Goal: Task Accomplishment & Management: Manage account settings

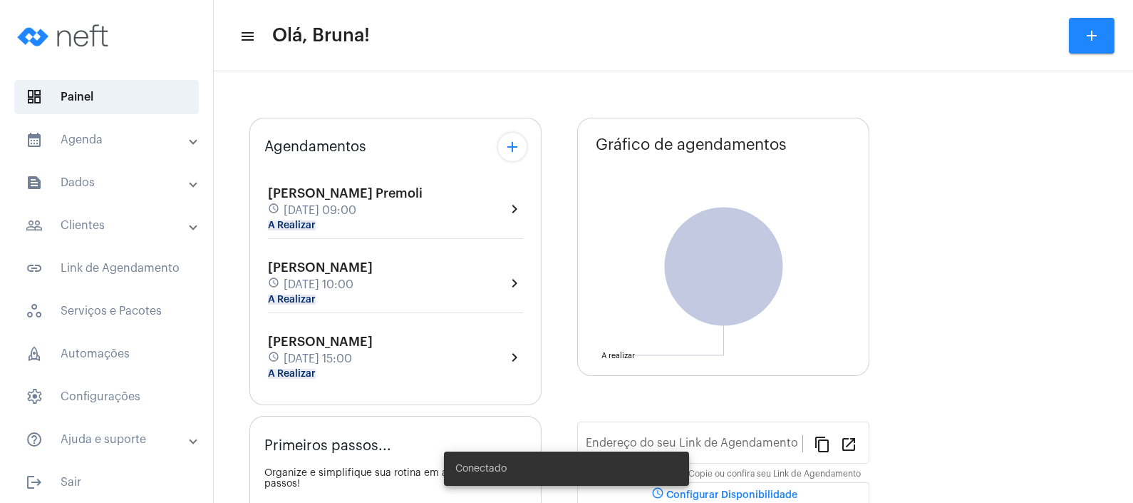
click at [125, 150] on mat-expansion-panel-header "calendar_month_outlined Agenda" at bounding box center [111, 140] width 205 height 34
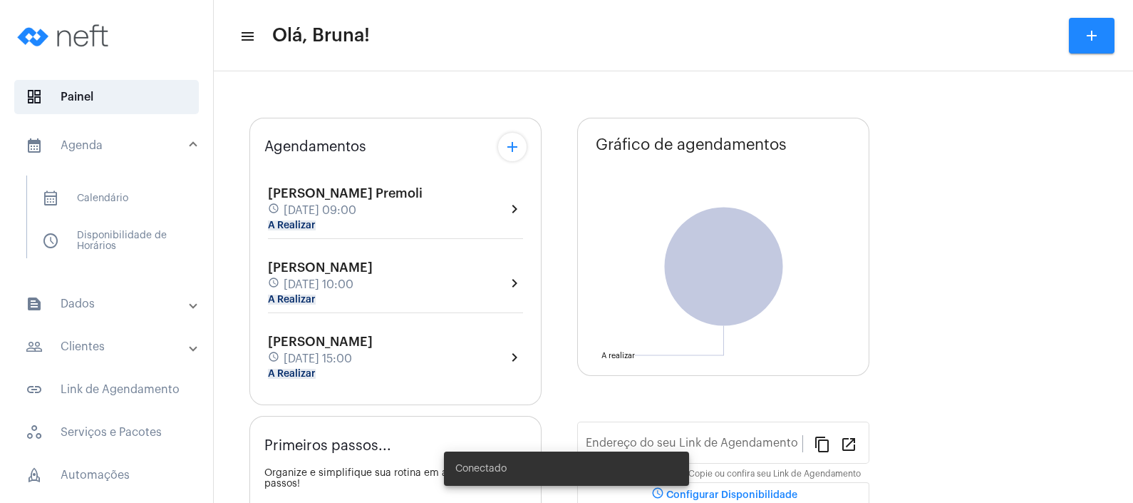
type input "[URL][DOMAIN_NAME]"
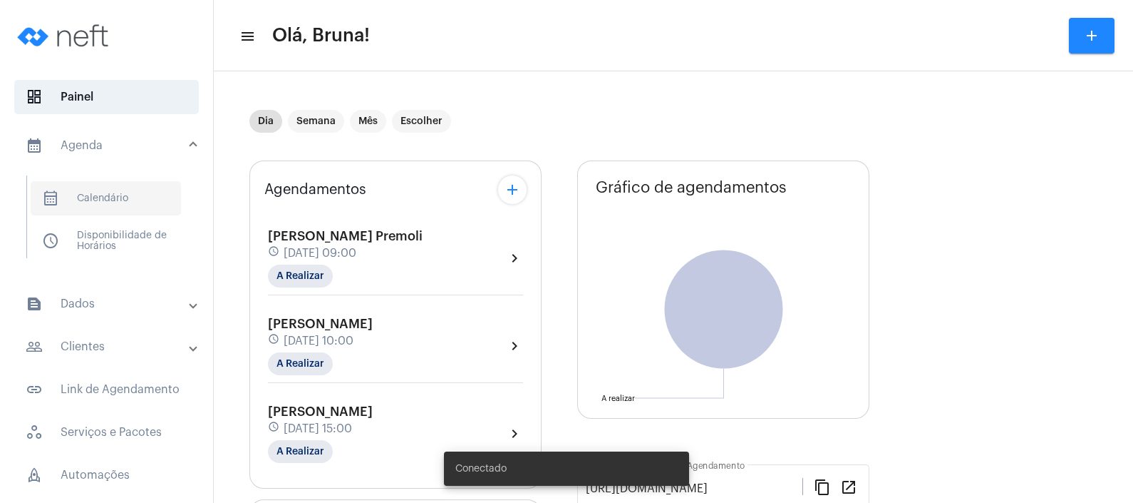
click at [165, 182] on span "calendar_month_outlined Calendário" at bounding box center [106, 198] width 150 height 34
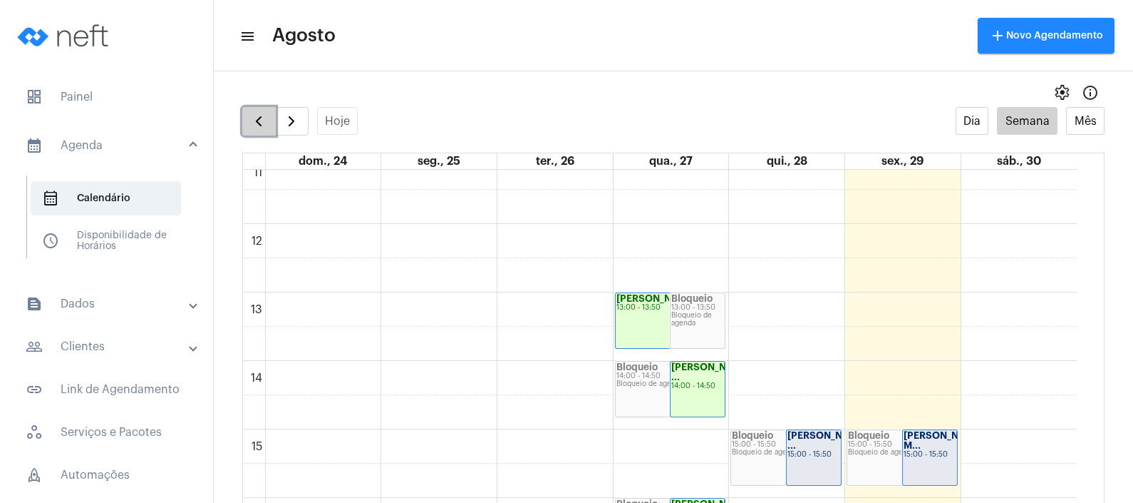
click at [267, 116] on button "button" at bounding box center [259, 121] width 34 height 29
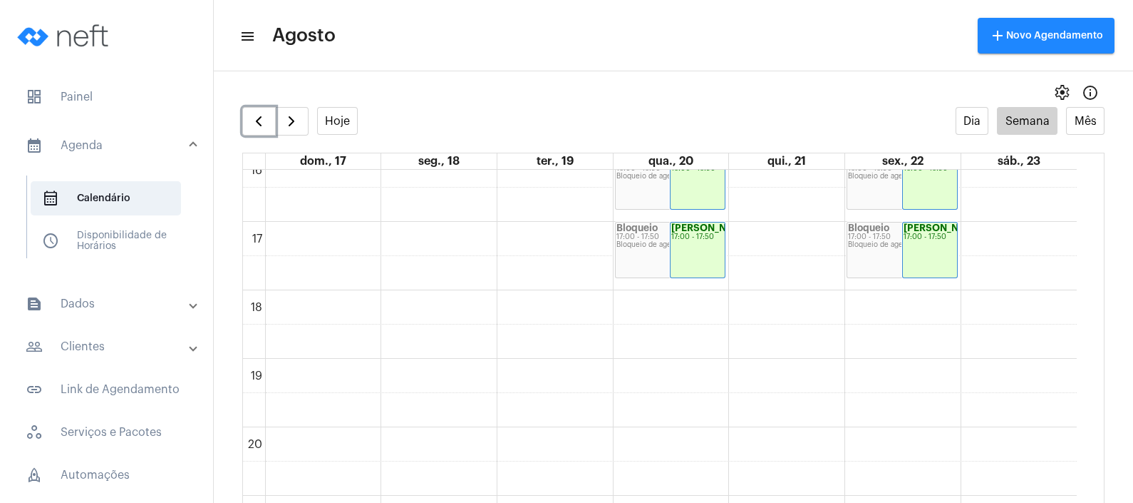
scroll to position [1212, 0]
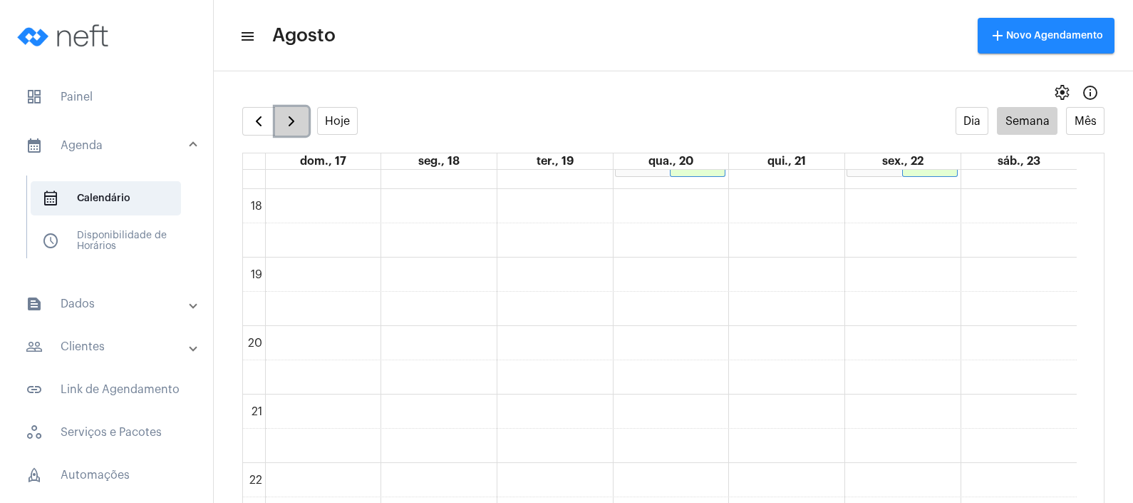
click at [284, 119] on span "button" at bounding box center [291, 121] width 17 height 17
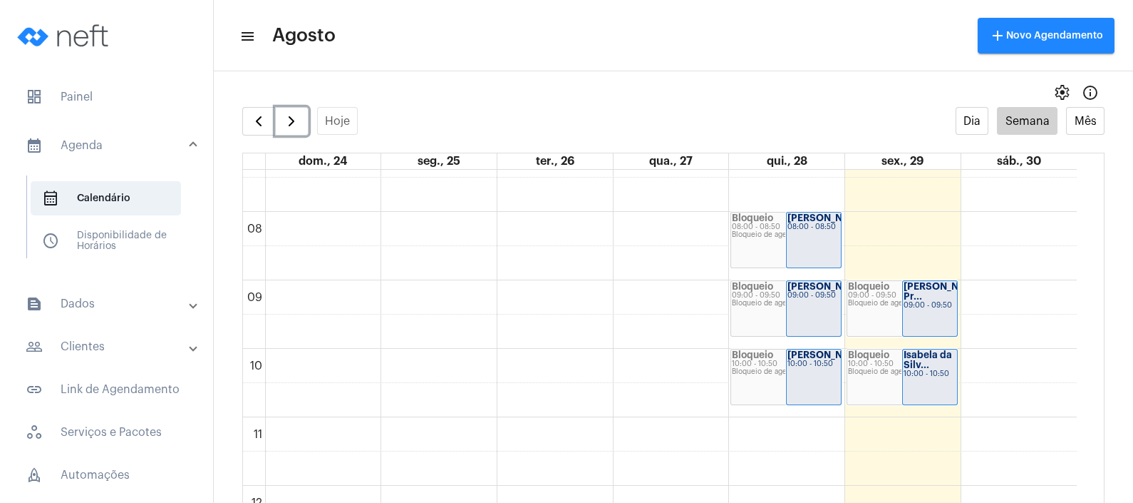
scroll to position [500, 0]
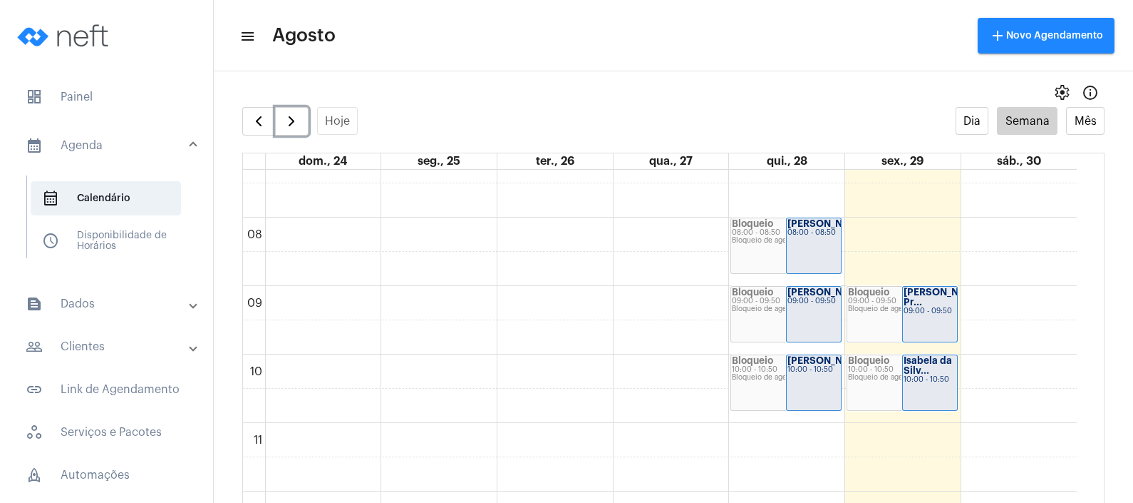
click at [823, 237] on div "08:00 - 08:50" at bounding box center [814, 233] width 53 height 8
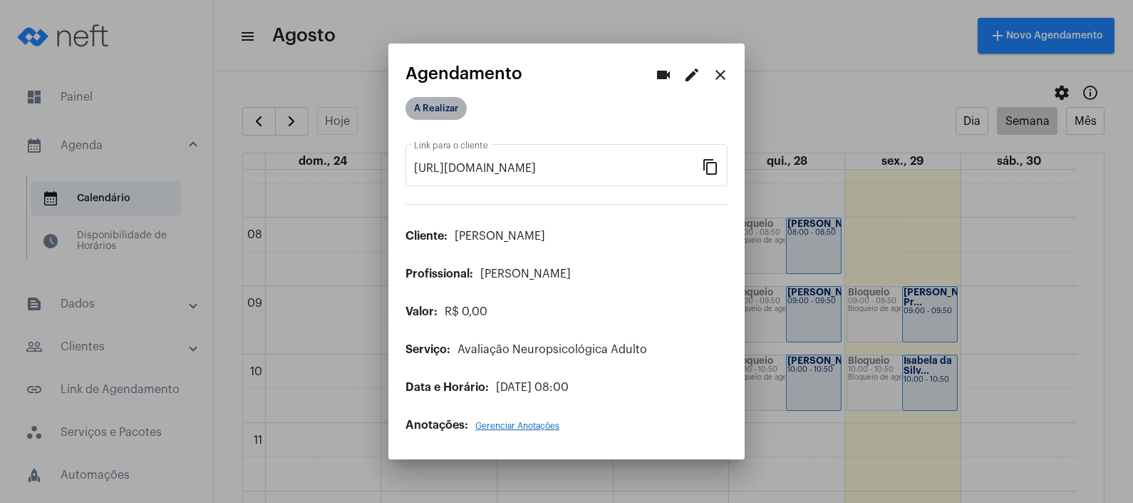
click at [453, 103] on mat-chip "A Realizar" at bounding box center [436, 108] width 61 height 23
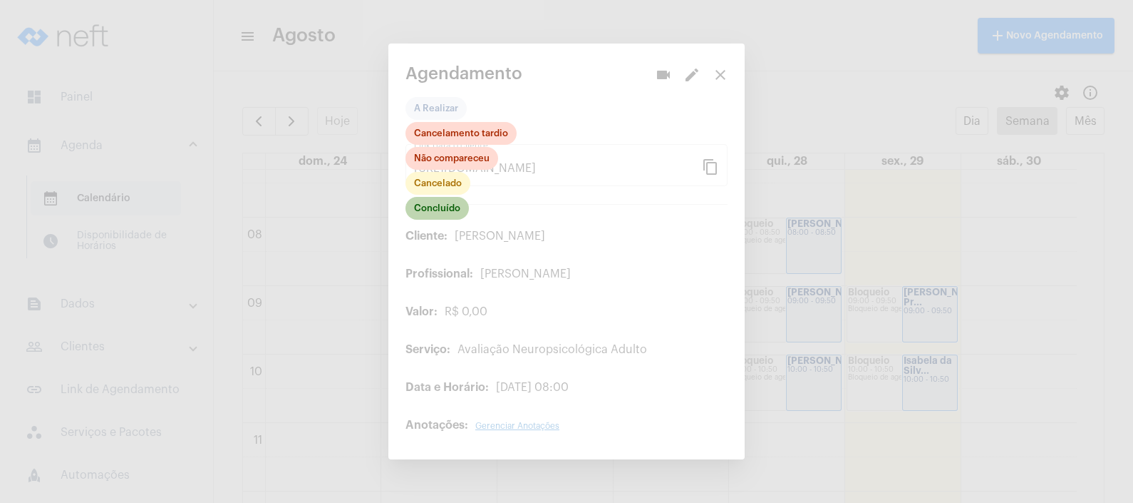
click at [445, 214] on mat-chip "Concluído" at bounding box center [437, 208] width 63 height 23
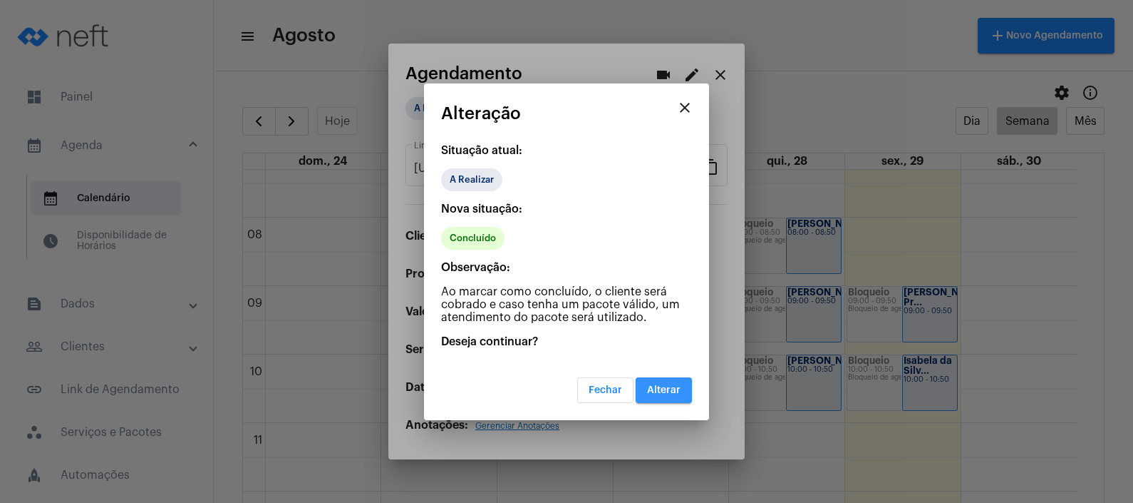
click at [673, 385] on span "Alterar" at bounding box center [664, 390] width 34 height 10
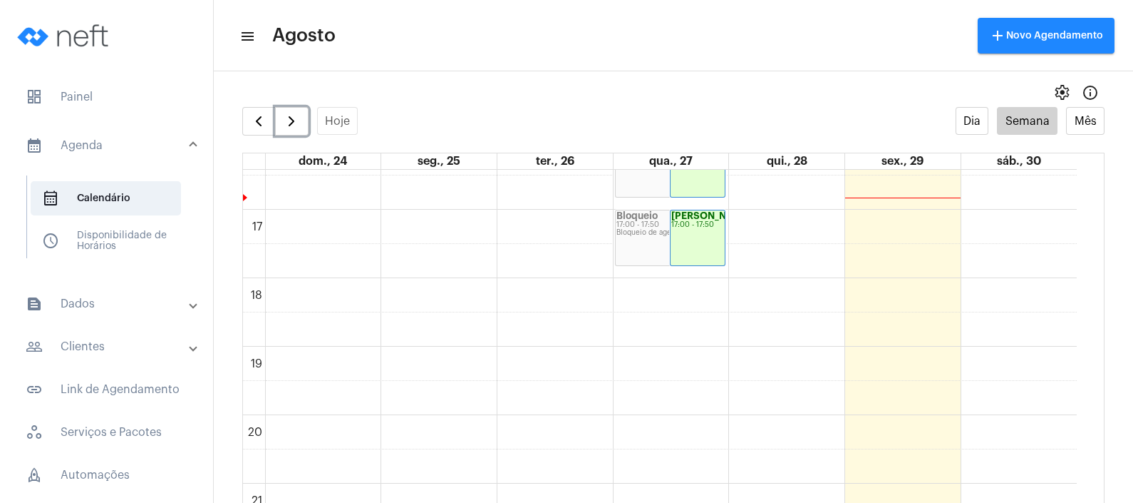
scroll to position [856, 0]
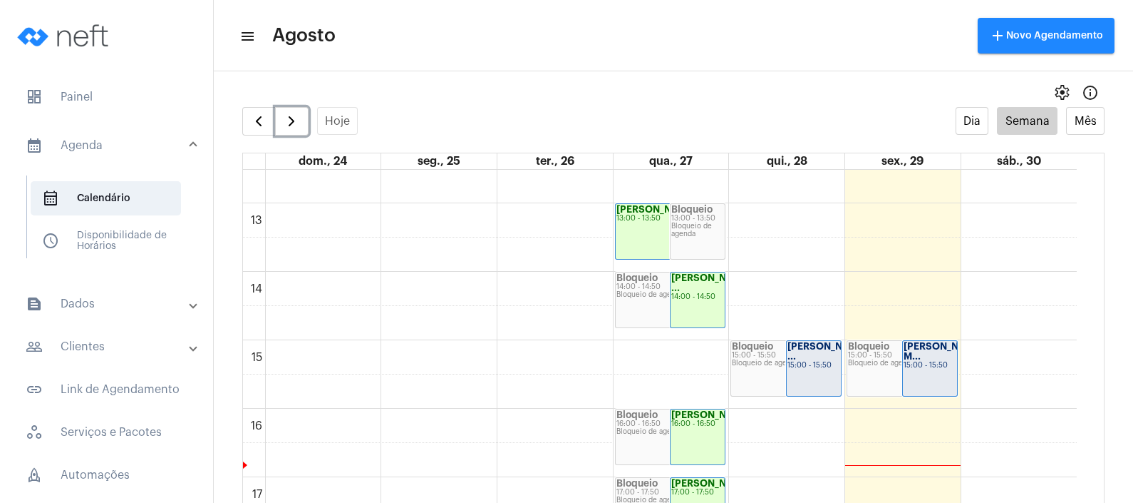
click at [912, 353] on strong "[PERSON_NAME] M..." at bounding box center [944, 350] width 80 height 19
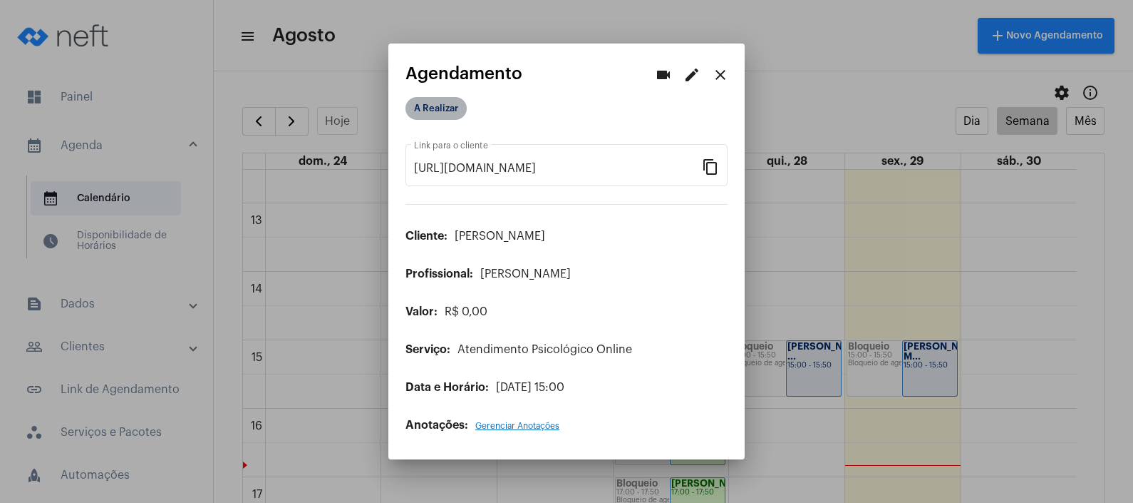
click at [447, 105] on mat-chip "A Realizar" at bounding box center [436, 108] width 61 height 23
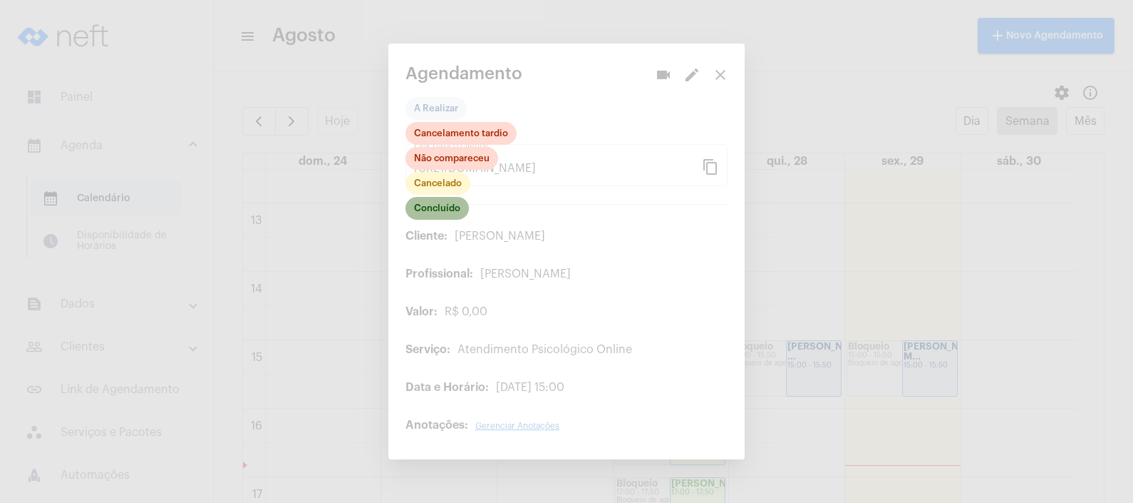
click at [428, 213] on mat-chip "Concluído" at bounding box center [437, 208] width 63 height 23
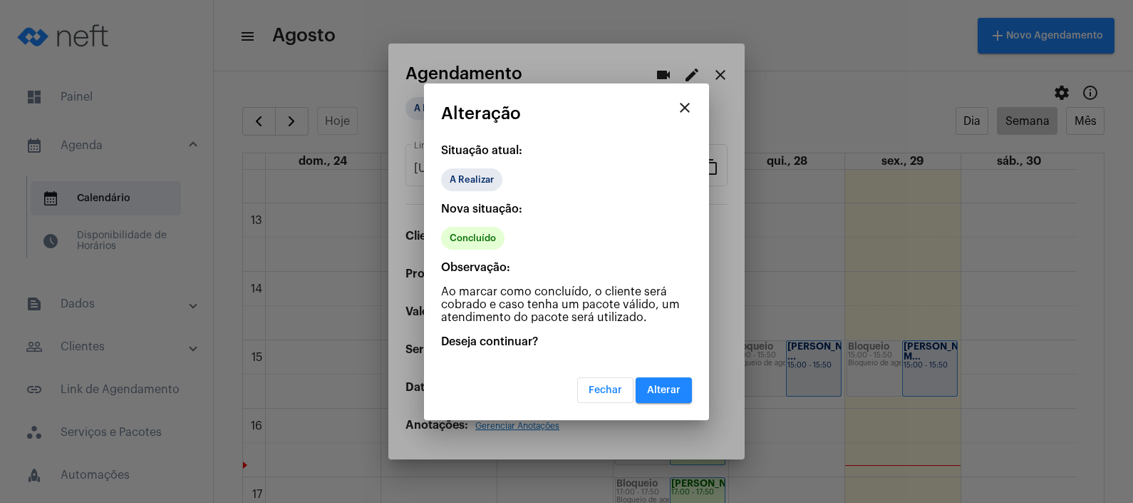
click at [652, 385] on span "Alterar" at bounding box center [664, 390] width 34 height 10
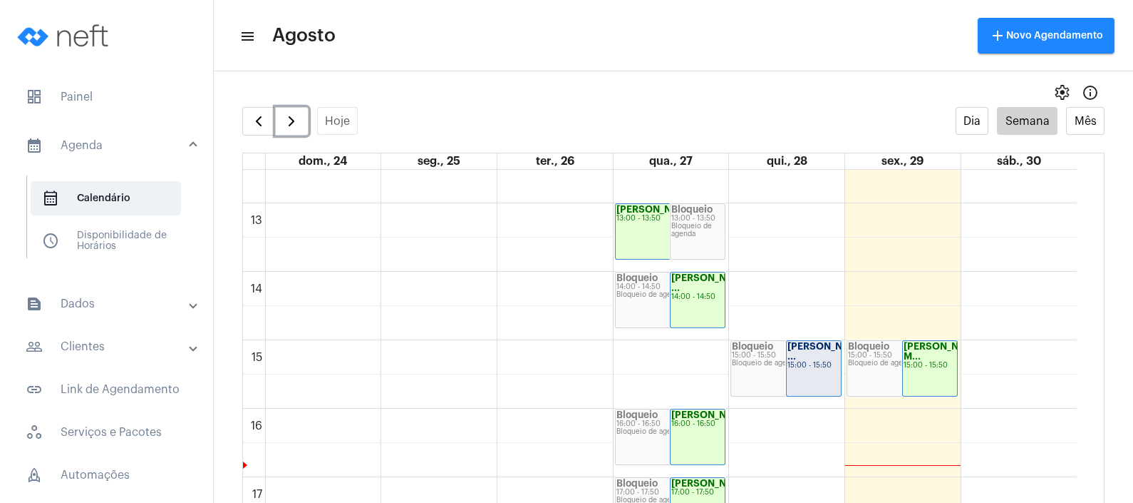
click at [926, 356] on strong "[PERSON_NAME] M..." at bounding box center [944, 350] width 80 height 19
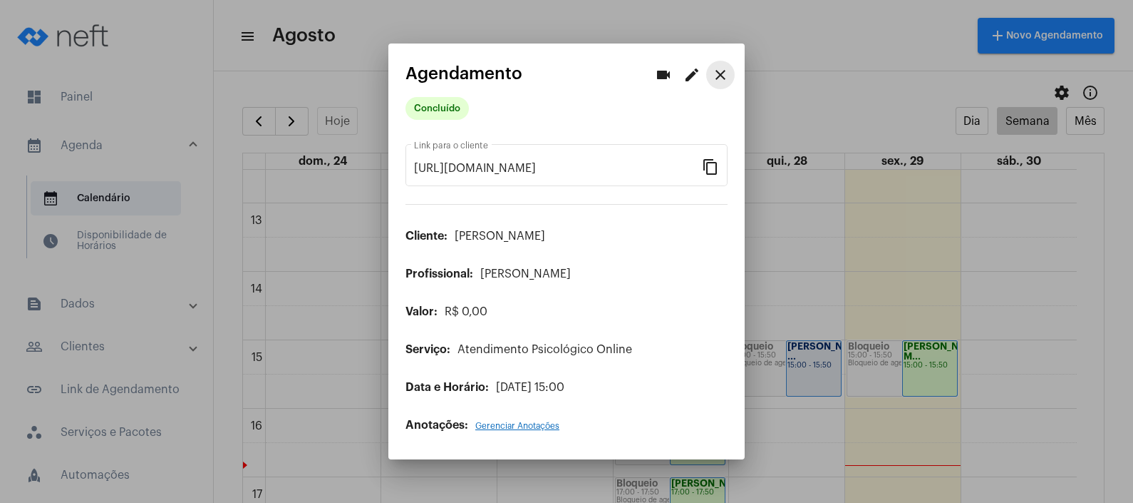
click at [728, 66] on button "close" at bounding box center [720, 75] width 29 height 29
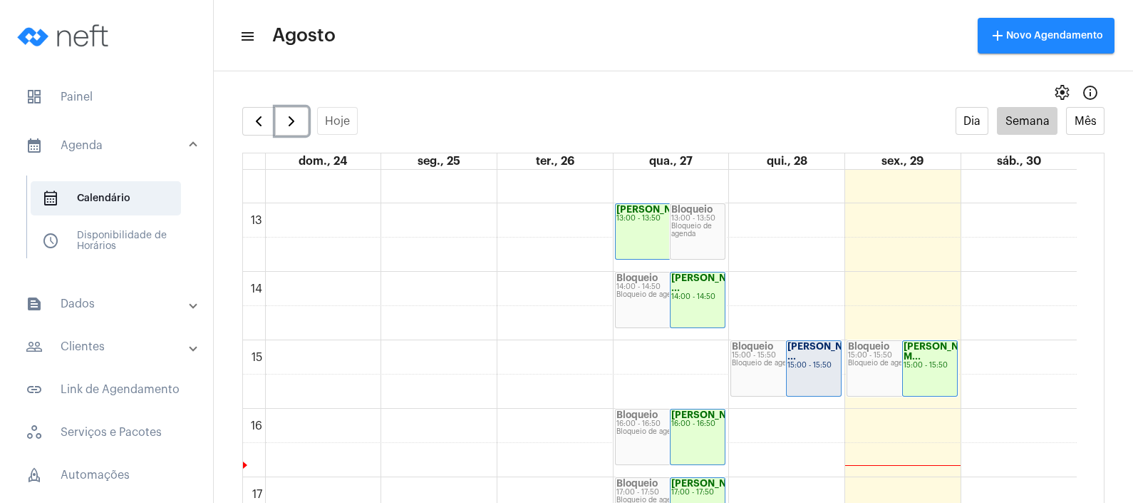
click at [905, 354] on strong "[PERSON_NAME] M..." at bounding box center [944, 350] width 80 height 19
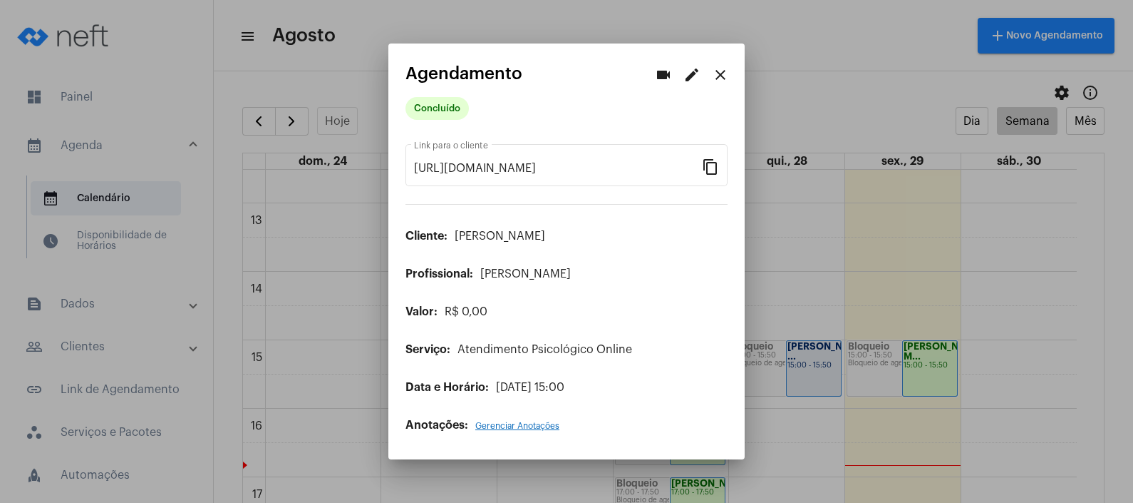
drag, startPoint x: 457, startPoint y: 235, endPoint x: 624, endPoint y: 234, distance: 166.8
click at [624, 234] on div "Cliente: [PERSON_NAME]" at bounding box center [567, 236] width 322 height 13
copy span "[PERSON_NAME]"
click at [717, 71] on mat-icon "close" at bounding box center [720, 74] width 17 height 17
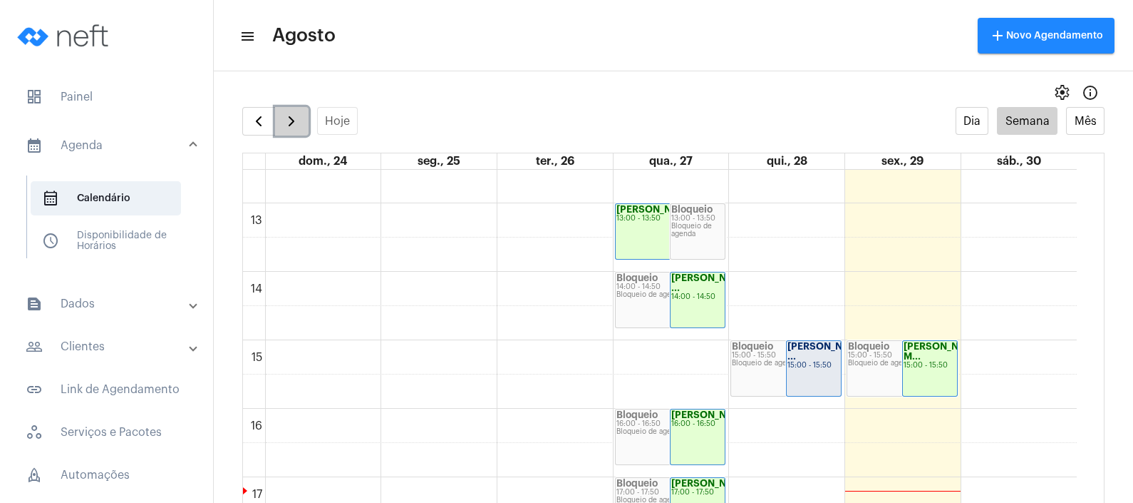
click at [301, 122] on button "button" at bounding box center [292, 121] width 34 height 29
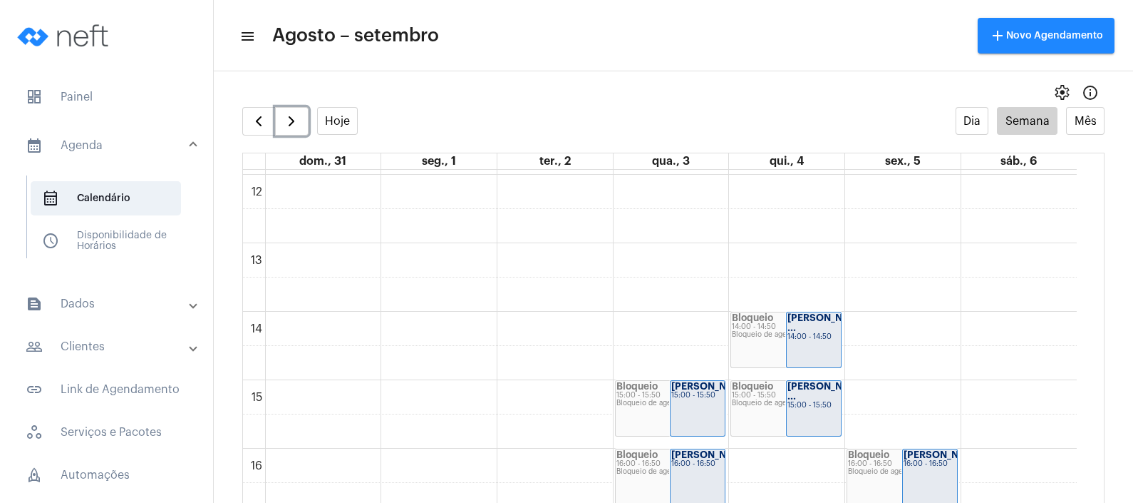
scroll to position [856, 0]
